Goal: Go to known website: Go to known website

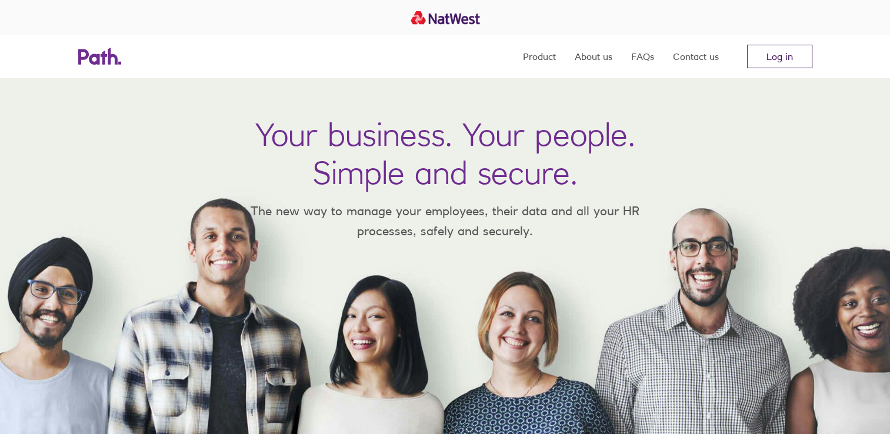
click at [794, 55] on link "Log in" at bounding box center [779, 57] width 65 height 24
click at [793, 55] on link "Log in" at bounding box center [779, 57] width 65 height 24
